Goal: Information Seeking & Learning: Check status

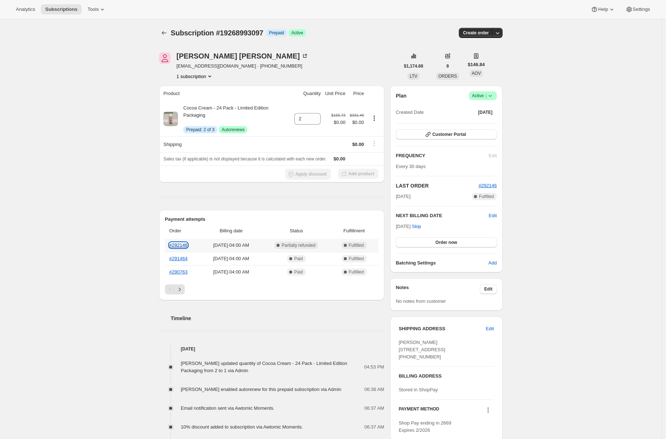
click at [180, 246] on link "#292146" at bounding box center [178, 245] width 18 height 5
click at [106, 8] on icon at bounding box center [102, 9] width 7 height 7
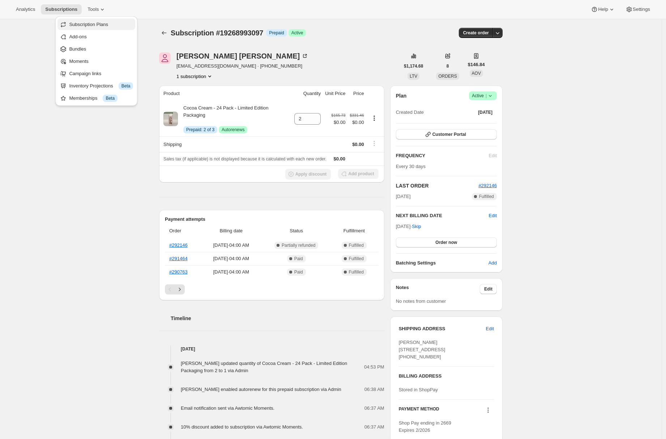
click at [102, 28] on button "Subscription Plans" at bounding box center [96, 24] width 78 height 12
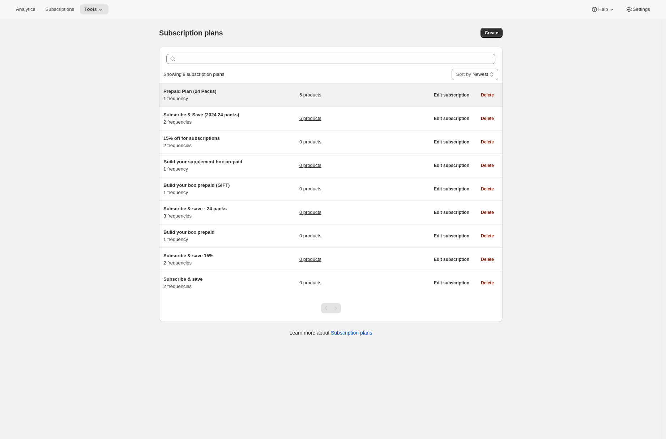
click at [236, 100] on div "Prepaid Plan (24 Packs) 1 frequency" at bounding box center [208, 95] width 90 height 14
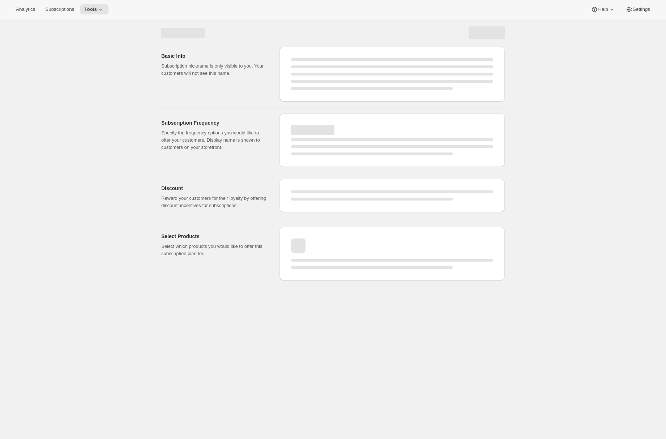
select select "WEEK"
select select "MONTH"
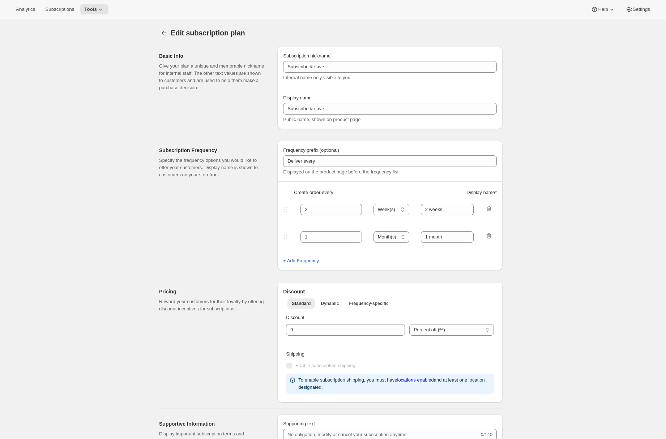
type input "Prepaid Plan (24 Packs)"
type input "Prepay and Save 15%"
select select "ENABLED"
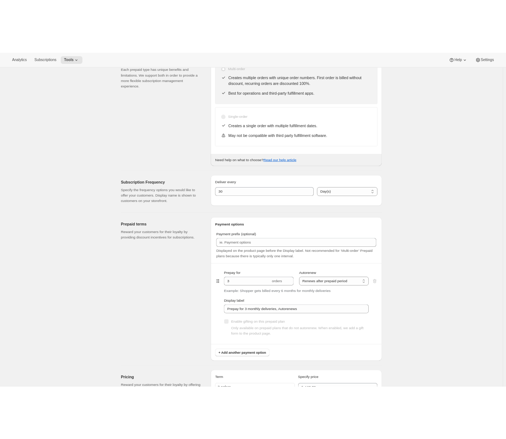
scroll to position [314, 0]
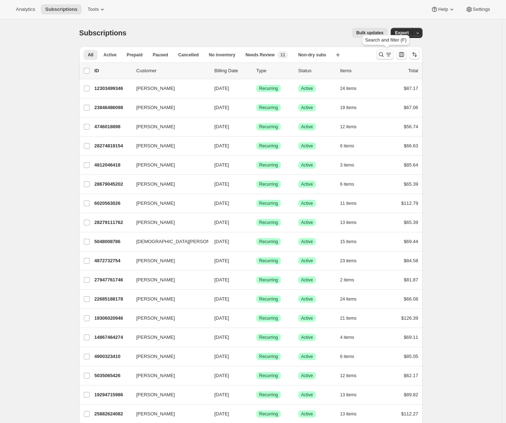
click at [384, 55] on icon "Search and filter results" at bounding box center [381, 54] width 5 height 5
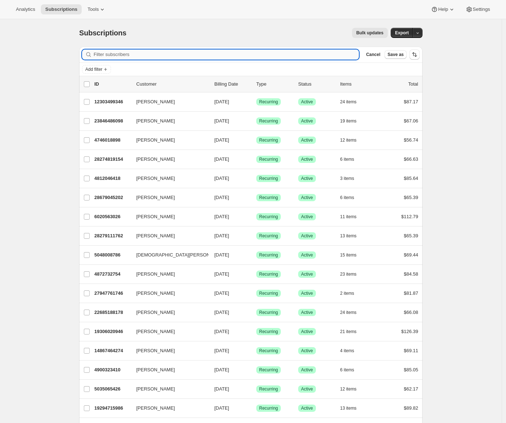
click at [170, 55] on input "Filter subscribers" at bounding box center [226, 55] width 265 height 10
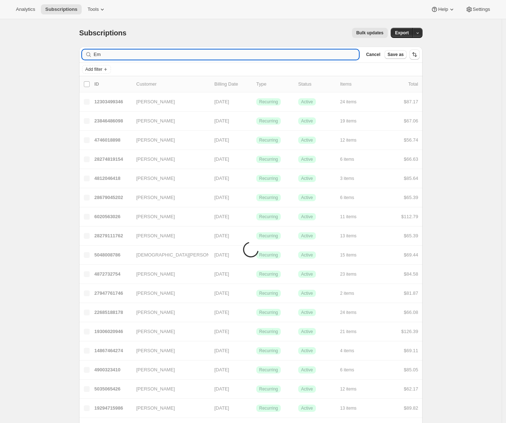
type input "E"
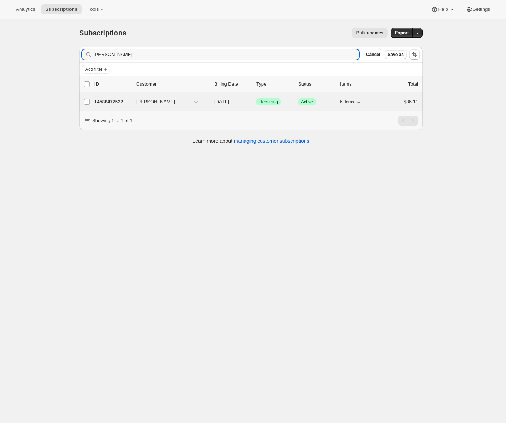
type input "[PERSON_NAME]"
click at [106, 98] on p "14588477522" at bounding box center [112, 101] width 36 height 7
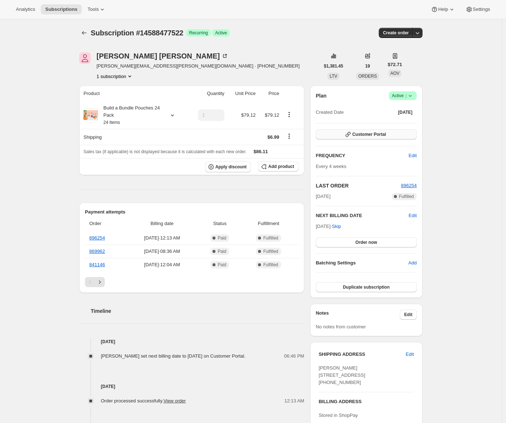
click at [373, 136] on span "Customer Portal" at bounding box center [369, 135] width 34 height 6
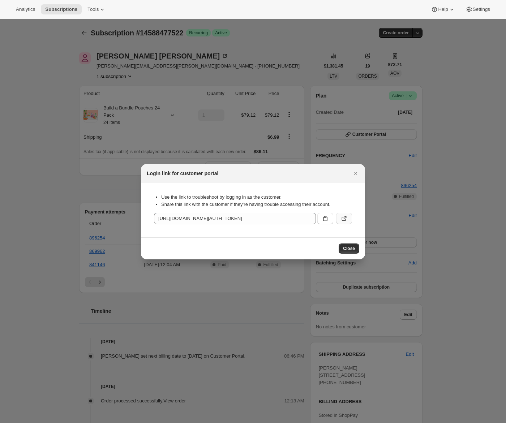
click at [342, 218] on icon ":rc8:" at bounding box center [344, 219] width 4 height 4
click at [24, 7] on span "Analytics" at bounding box center [25, 10] width 19 height 6
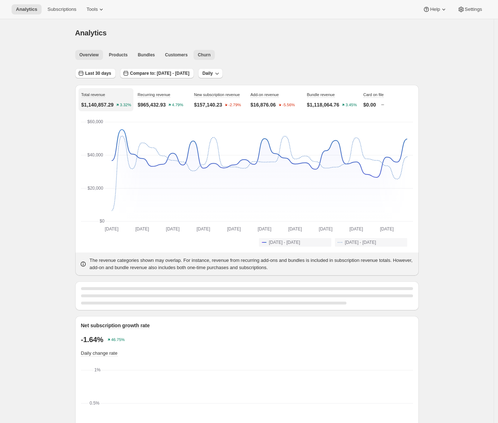
click at [207, 56] on span "Churn" at bounding box center [204, 55] width 13 height 6
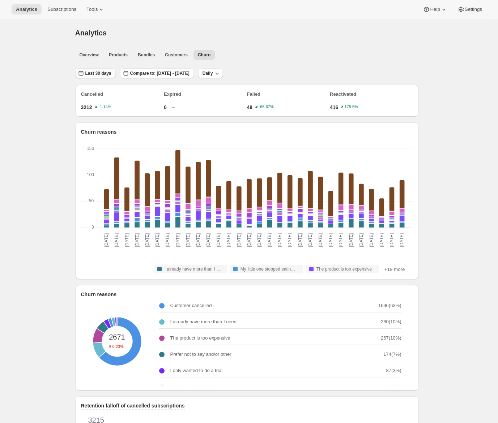
click at [111, 77] on button "Last 30 days" at bounding box center [95, 73] width 40 height 10
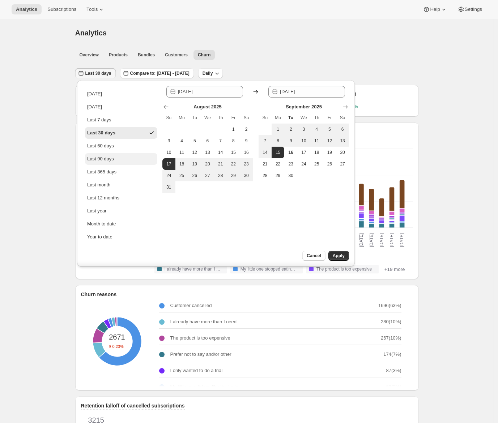
click at [109, 162] on div "Last 90 days" at bounding box center [100, 158] width 27 height 7
type input "[DATE]"
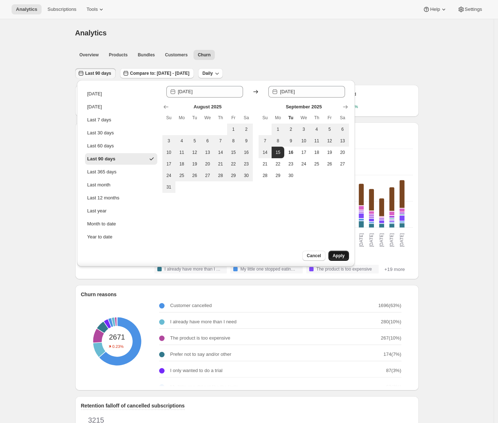
click at [335, 254] on span "Apply" at bounding box center [339, 256] width 12 height 6
